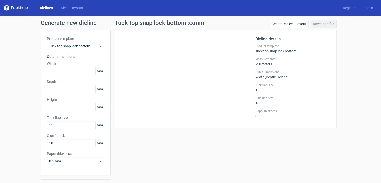
click at [100, 72] on span "mm" at bounding box center [100, 72] width 9 height 8
click at [77, 72] on input "text" at bounding box center [76, 71] width 58 height 8
type input "130"
click at [58, 91] on input "text" at bounding box center [76, 89] width 58 height 8
click at [55, 108] on input "text" at bounding box center [76, 107] width 58 height 8
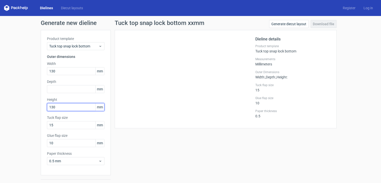
type input "130"
click at [58, 65] on label "Width" at bounding box center [76, 63] width 58 height 5
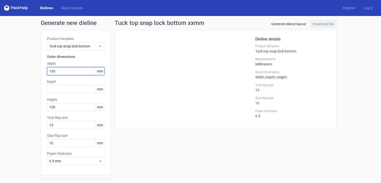
click at [58, 71] on input "130" at bounding box center [76, 71] width 58 height 8
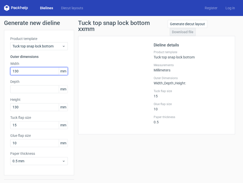
click at [57, 71] on input "130" at bounding box center [39, 71] width 58 height 8
type input "1"
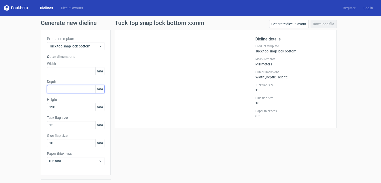
click at [57, 87] on input "text" at bounding box center [76, 89] width 58 height 8
type input "70"
drag, startPoint x: 58, startPoint y: 64, endPoint x: 58, endPoint y: 68, distance: 4.0
click at [58, 65] on label "Width" at bounding box center [76, 63] width 58 height 5
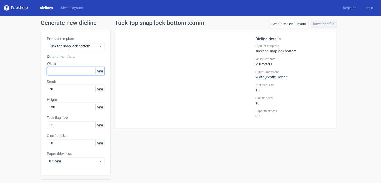
click at [58, 71] on input "text" at bounding box center [76, 71] width 58 height 8
click at [113, 150] on div "Tuck top snap lock bottom xxmm Generate diecut layout Download file Dieline det…" at bounding box center [226, 106] width 230 height 172
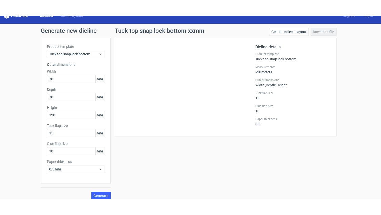
scroll to position [12, 0]
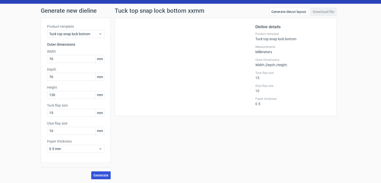
click at [106, 174] on span "Generate" at bounding box center [101, 176] width 15 height 4
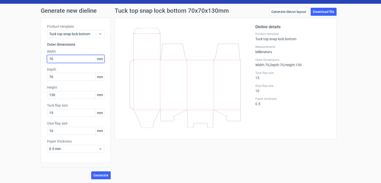
click at [60, 59] on input "70" at bounding box center [76, 59] width 58 height 8
type input "75"
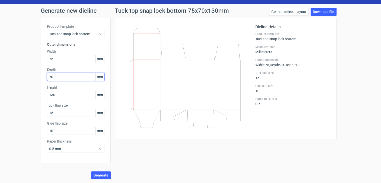
click at [59, 79] on input "70" at bounding box center [76, 77] width 58 height 8
type input "75"
click at [104, 175] on span "Generate" at bounding box center [101, 176] width 15 height 4
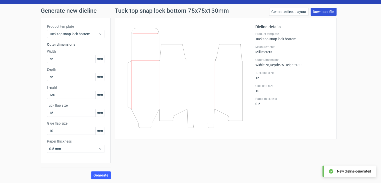
click at [318, 11] on link "Download file" at bounding box center [324, 12] width 26 height 8
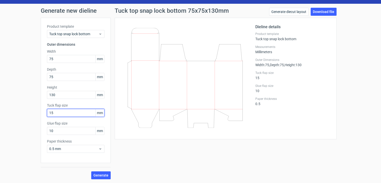
click at [62, 112] on input "15" at bounding box center [76, 113] width 58 height 8
type input "1"
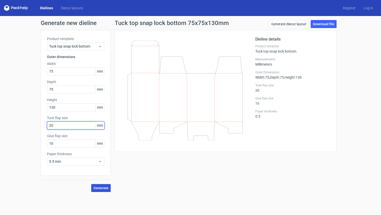
type input "20"
click at [101, 183] on span "Generate" at bounding box center [101, 188] width 15 height 4
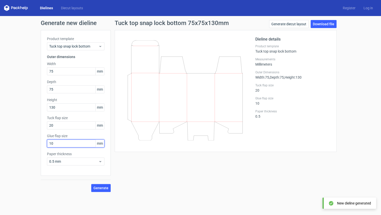
click at [89, 140] on input "10" at bounding box center [76, 143] width 58 height 8
